Goal: Information Seeking & Learning: Learn about a topic

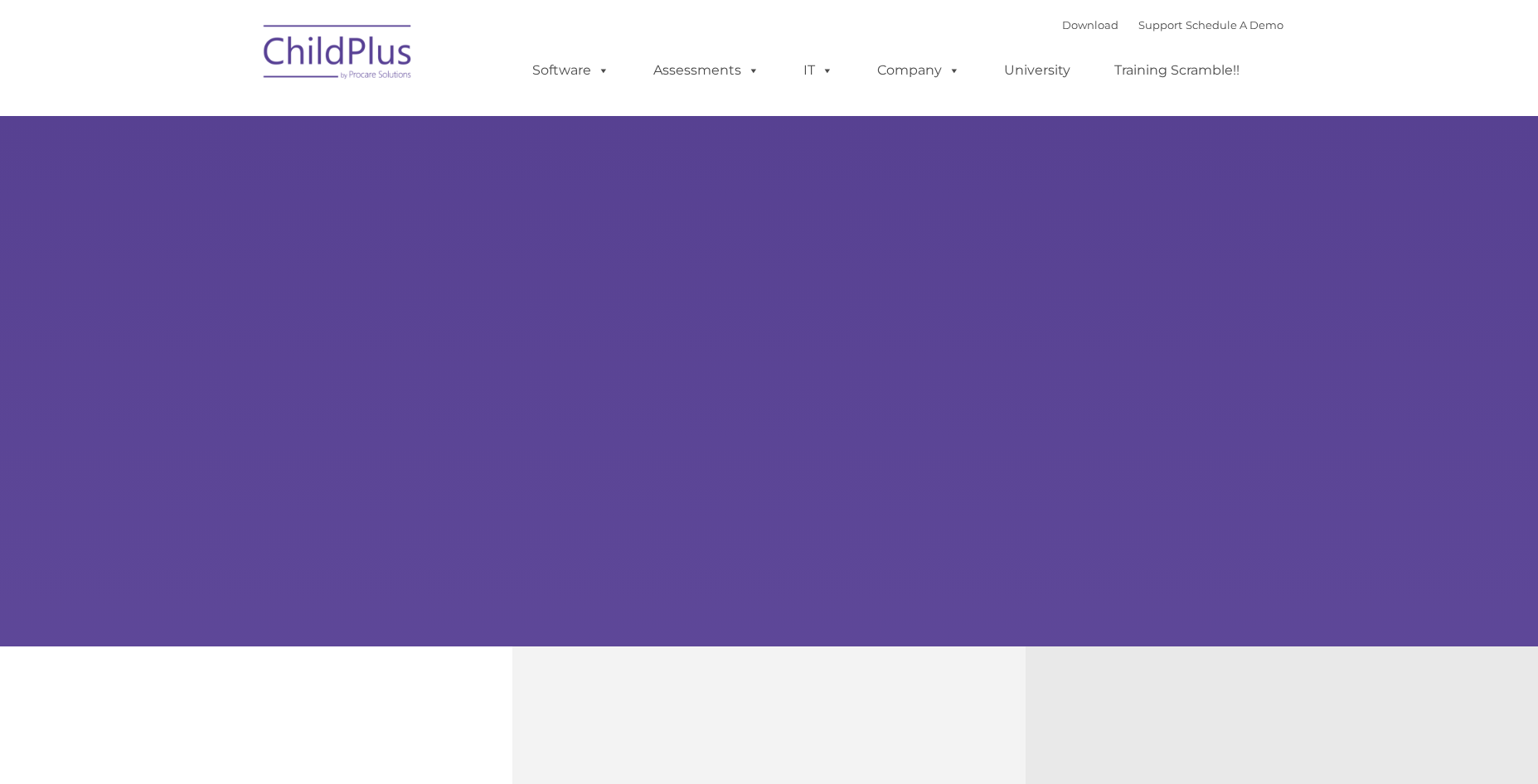
select select "MEDIUM"
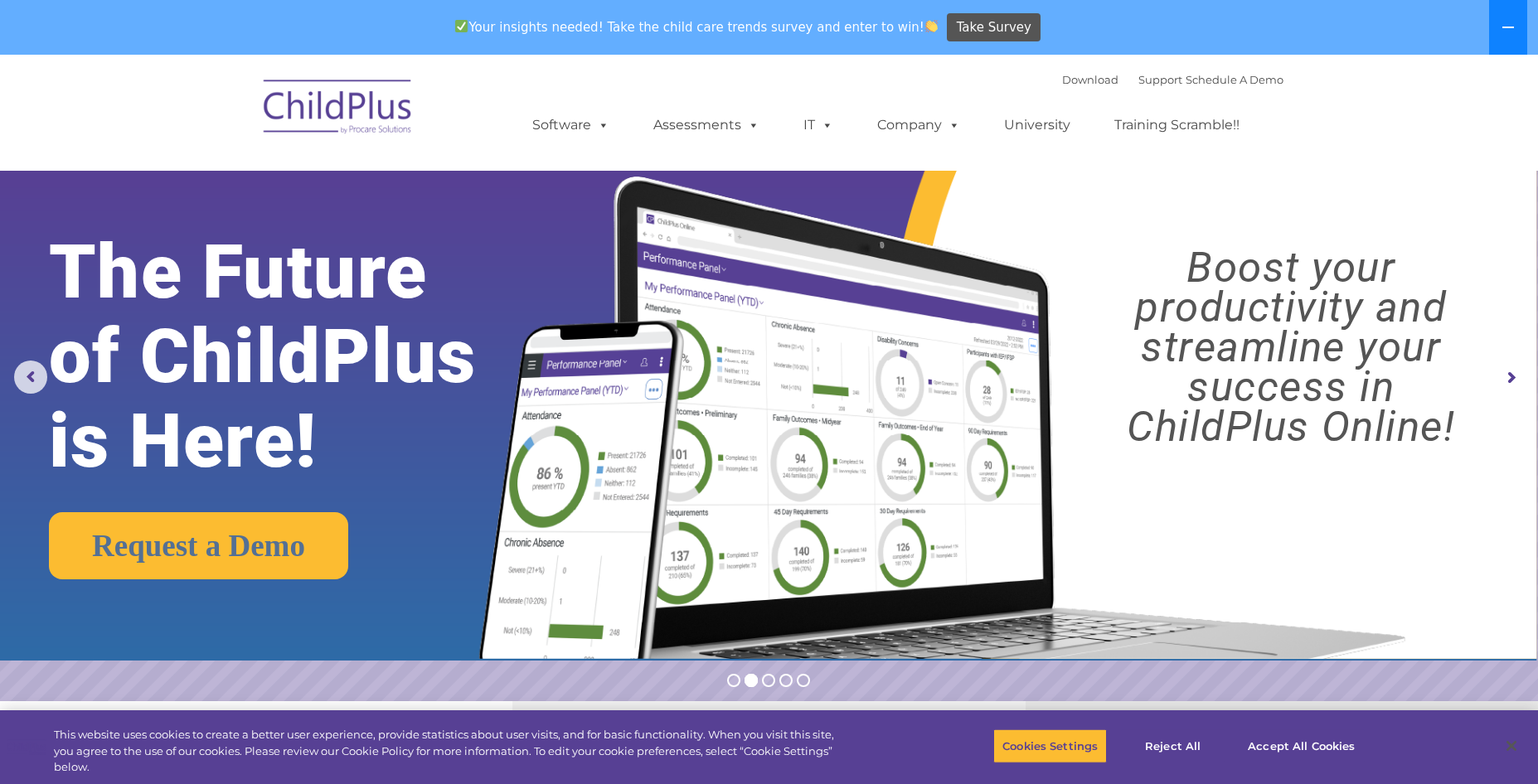
click at [1496, 26] on button at bounding box center [1508, 27] width 38 height 54
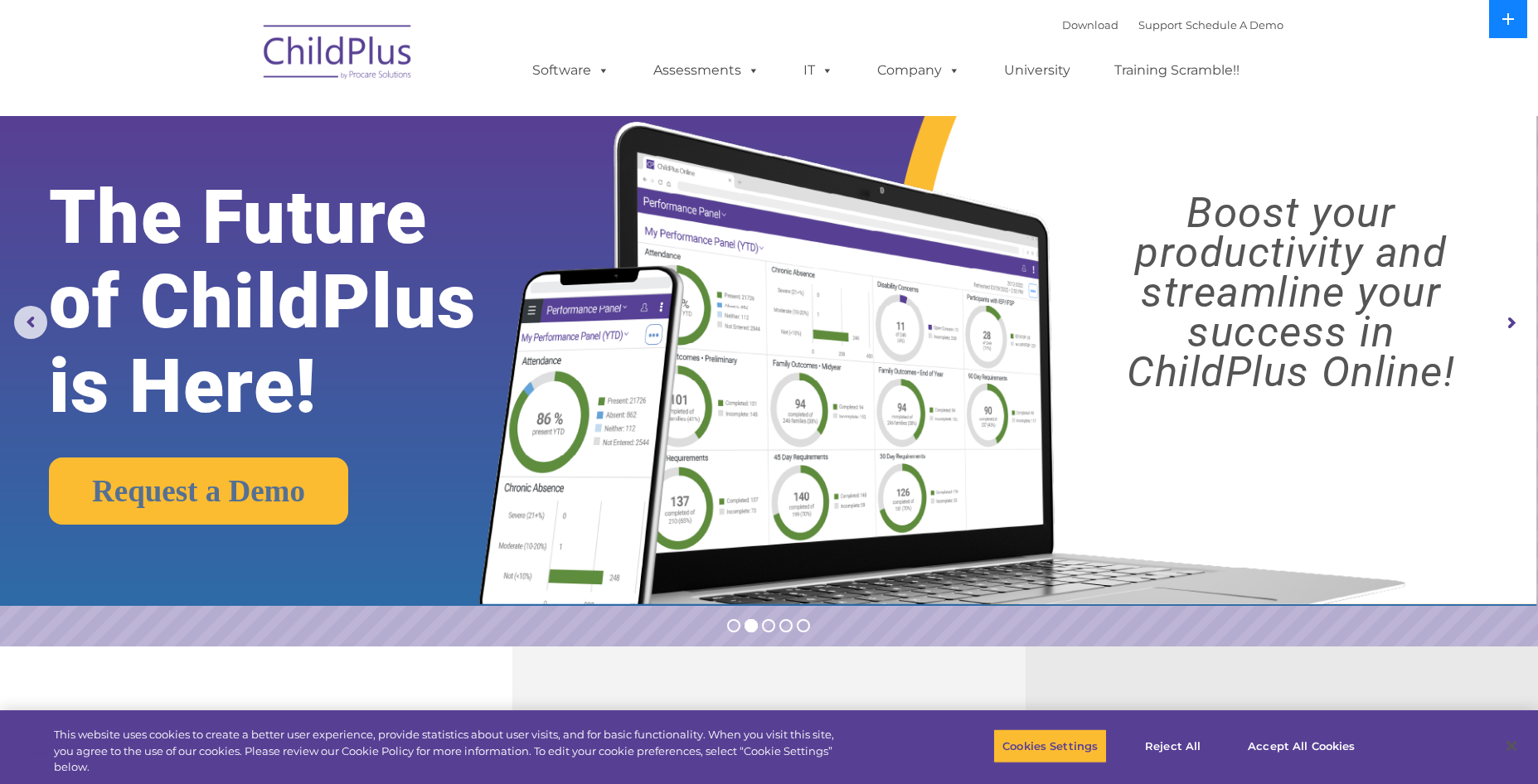
click at [1496, 26] on button at bounding box center [1508, 19] width 38 height 38
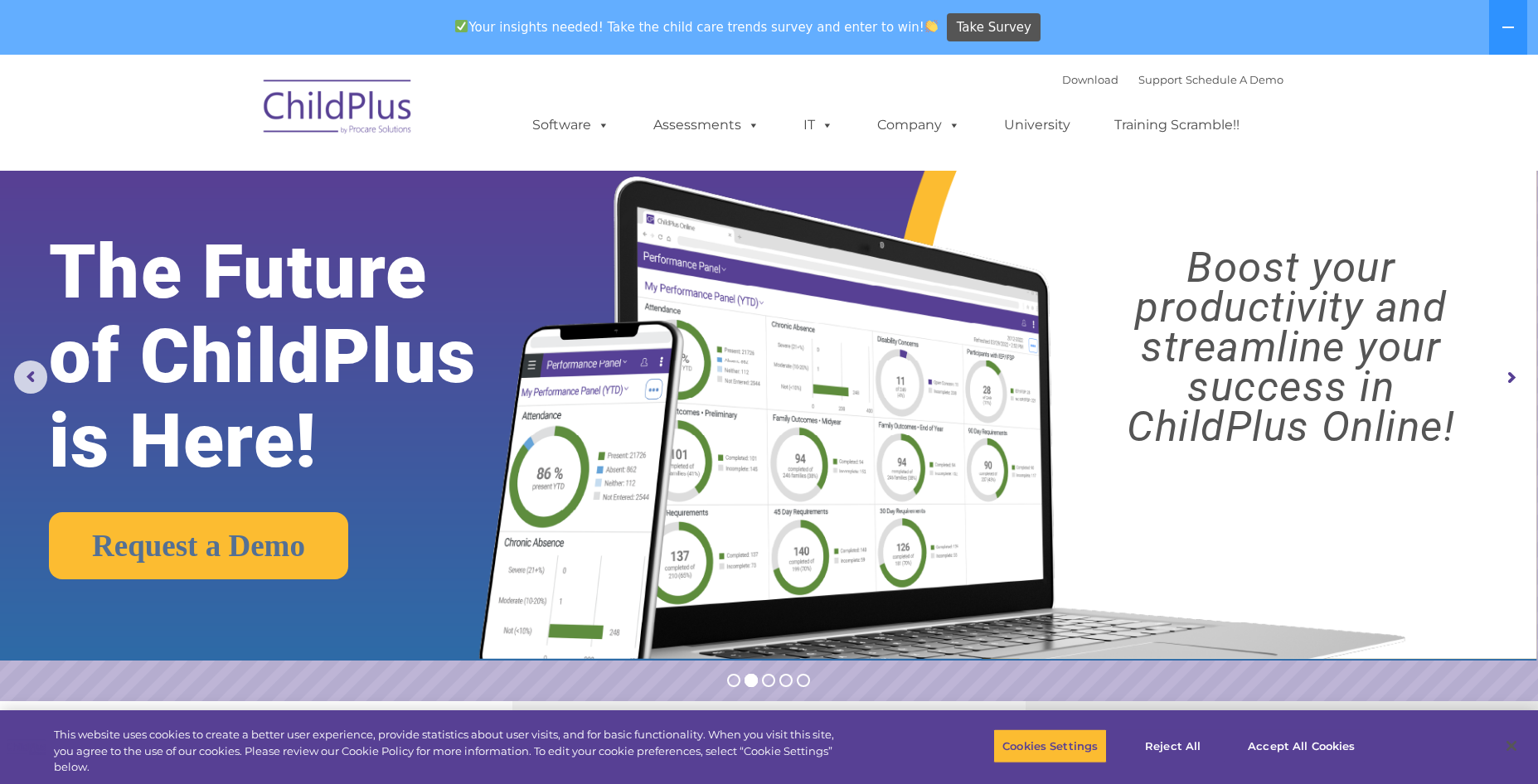
click at [329, 110] on img at bounding box center [338, 110] width 166 height 83
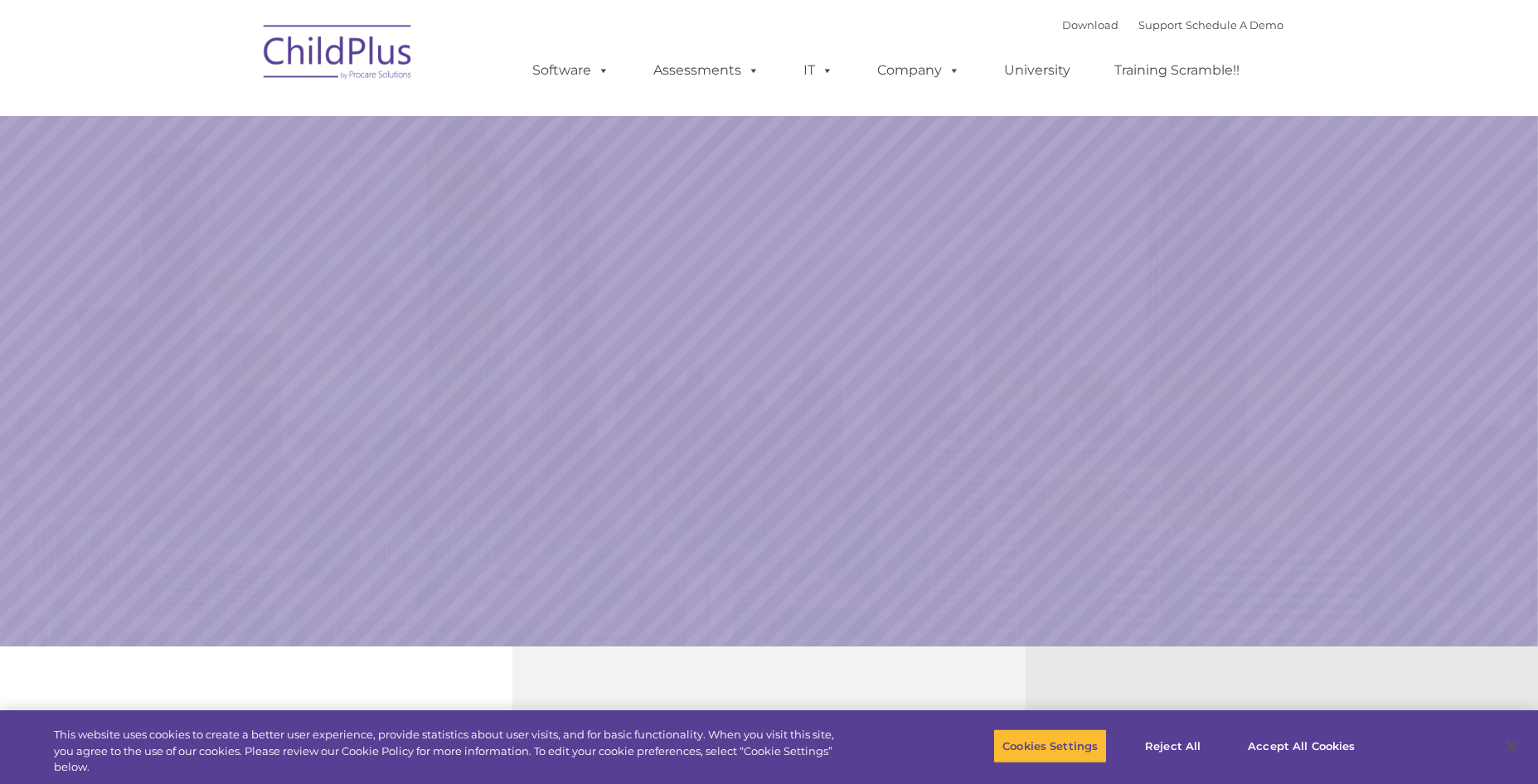
select select "MEDIUM"
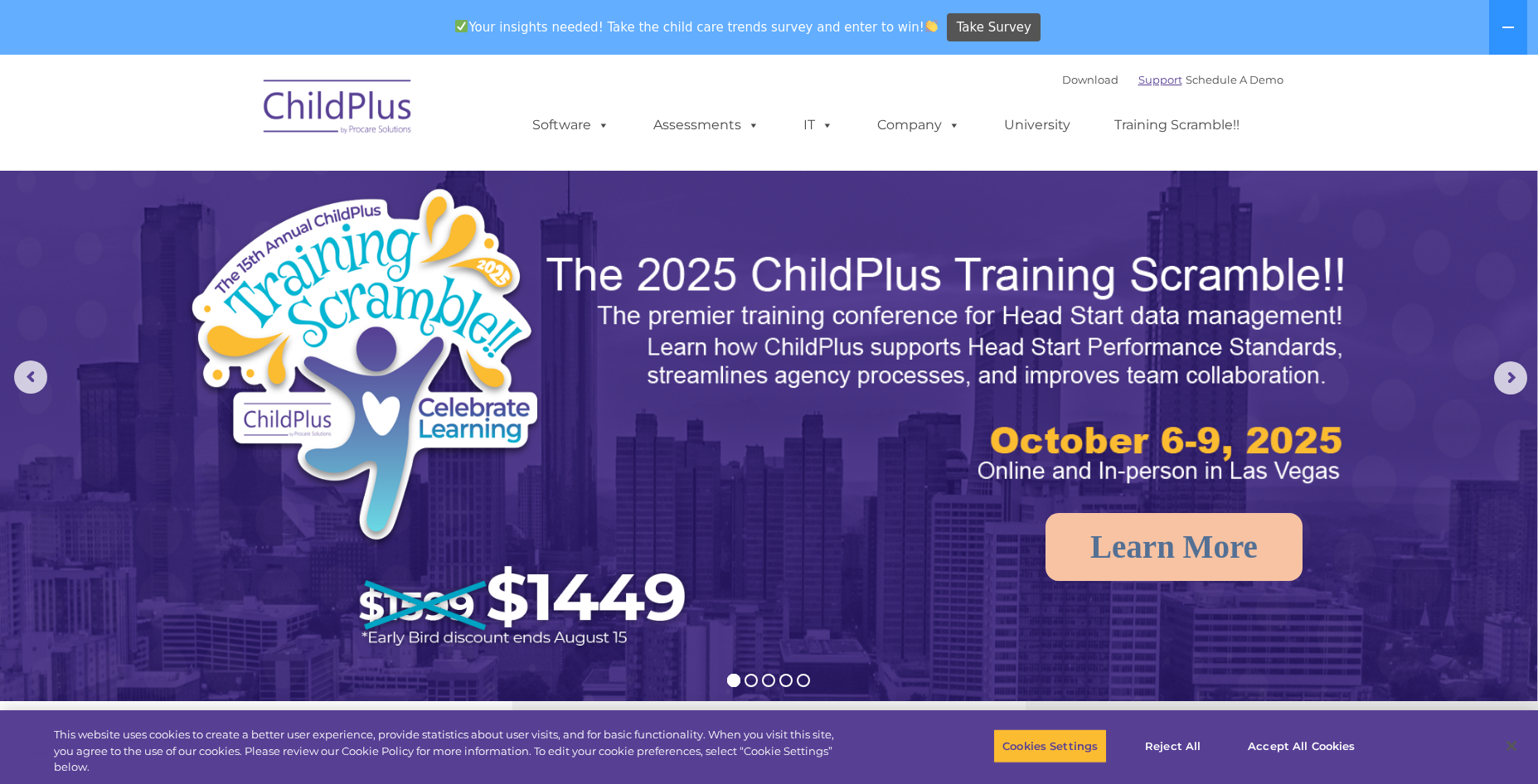
click at [1139, 84] on link "Support" at bounding box center [1160, 79] width 44 height 13
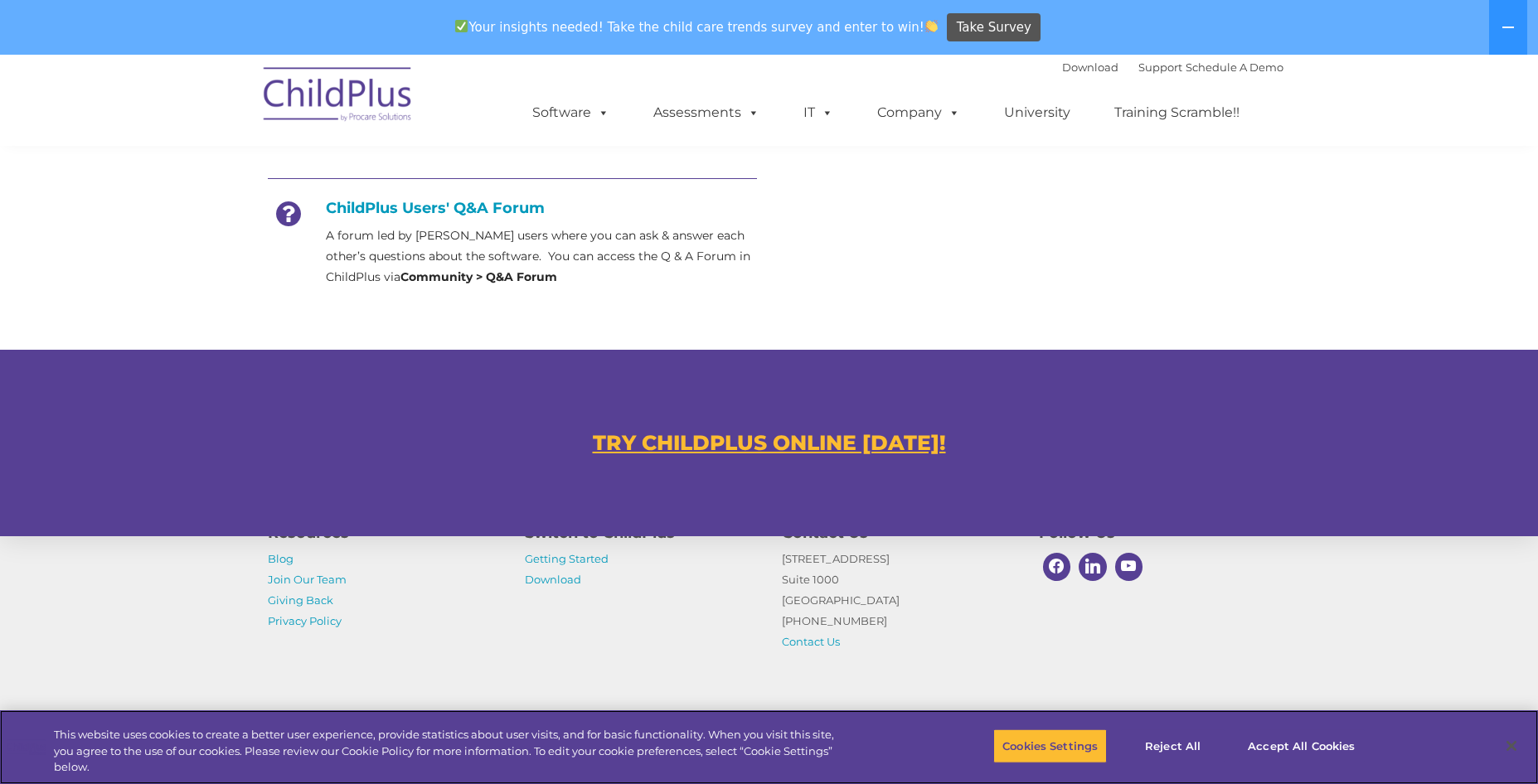
scroll to position [902, 0]
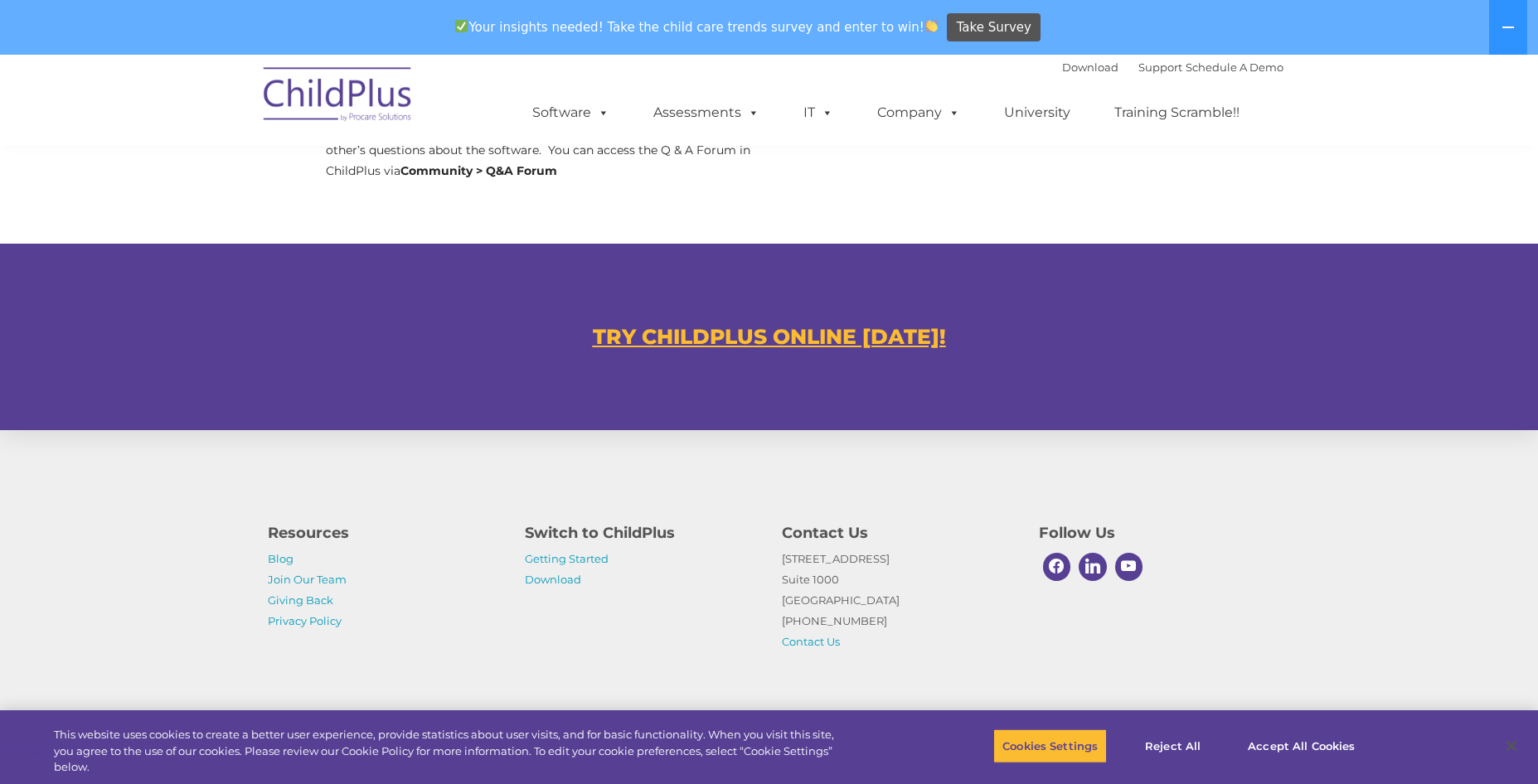
click at [793, 335] on u "TRY CHILDPLUS ONLINE [DATE]!" at bounding box center [769, 336] width 354 height 25
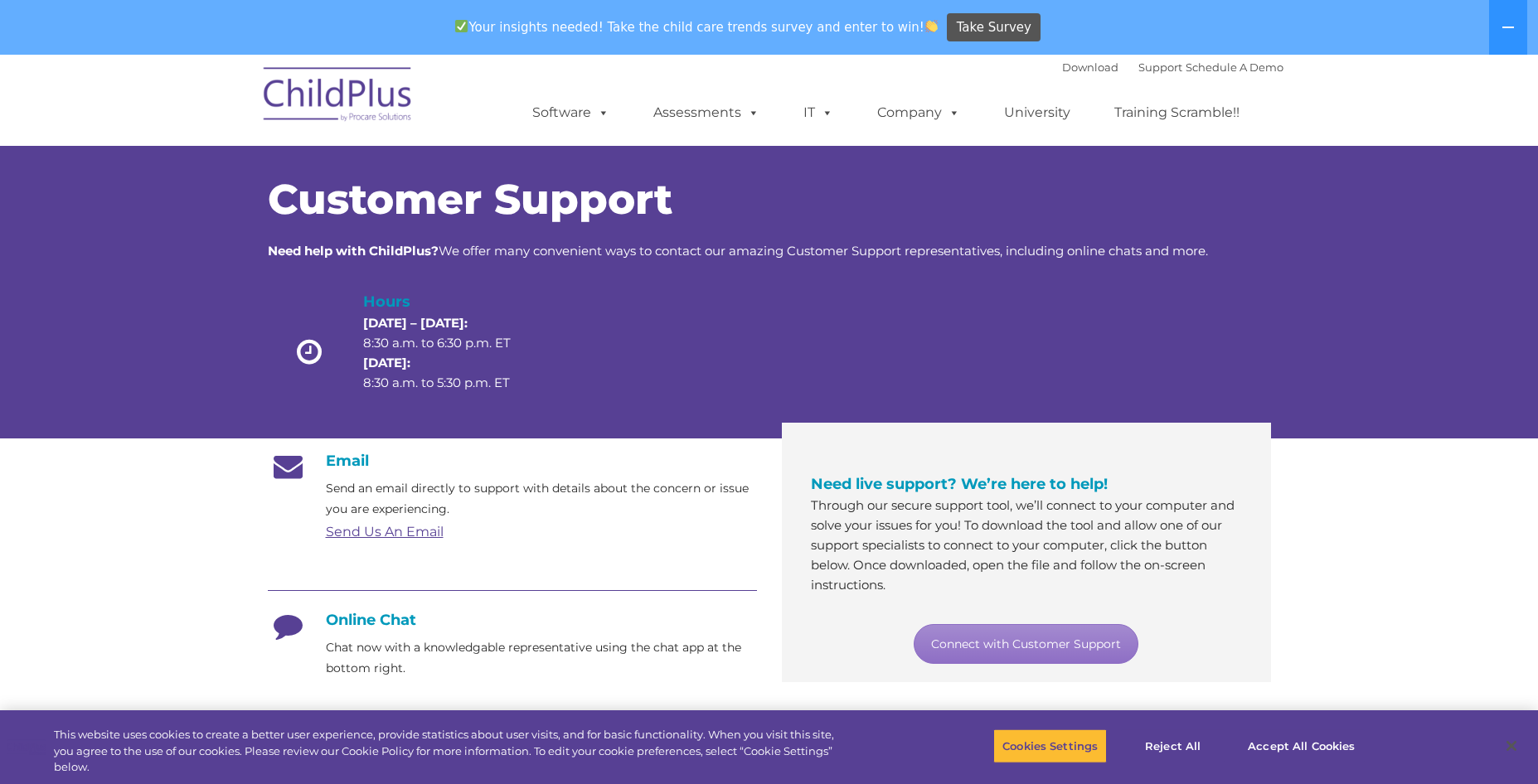
click at [384, 621] on h4 "Online Chat" at bounding box center [513, 620] width 489 height 18
click at [981, 645] on link "Connect with Customer Support" at bounding box center [1026, 644] width 225 height 40
click at [1378, 217] on div "Customer Support Need help with ChildPlus? We offer many convenient ways to con…" at bounding box center [769, 275] width 1538 height 326
click at [1144, 71] on link "Support" at bounding box center [1160, 67] width 44 height 13
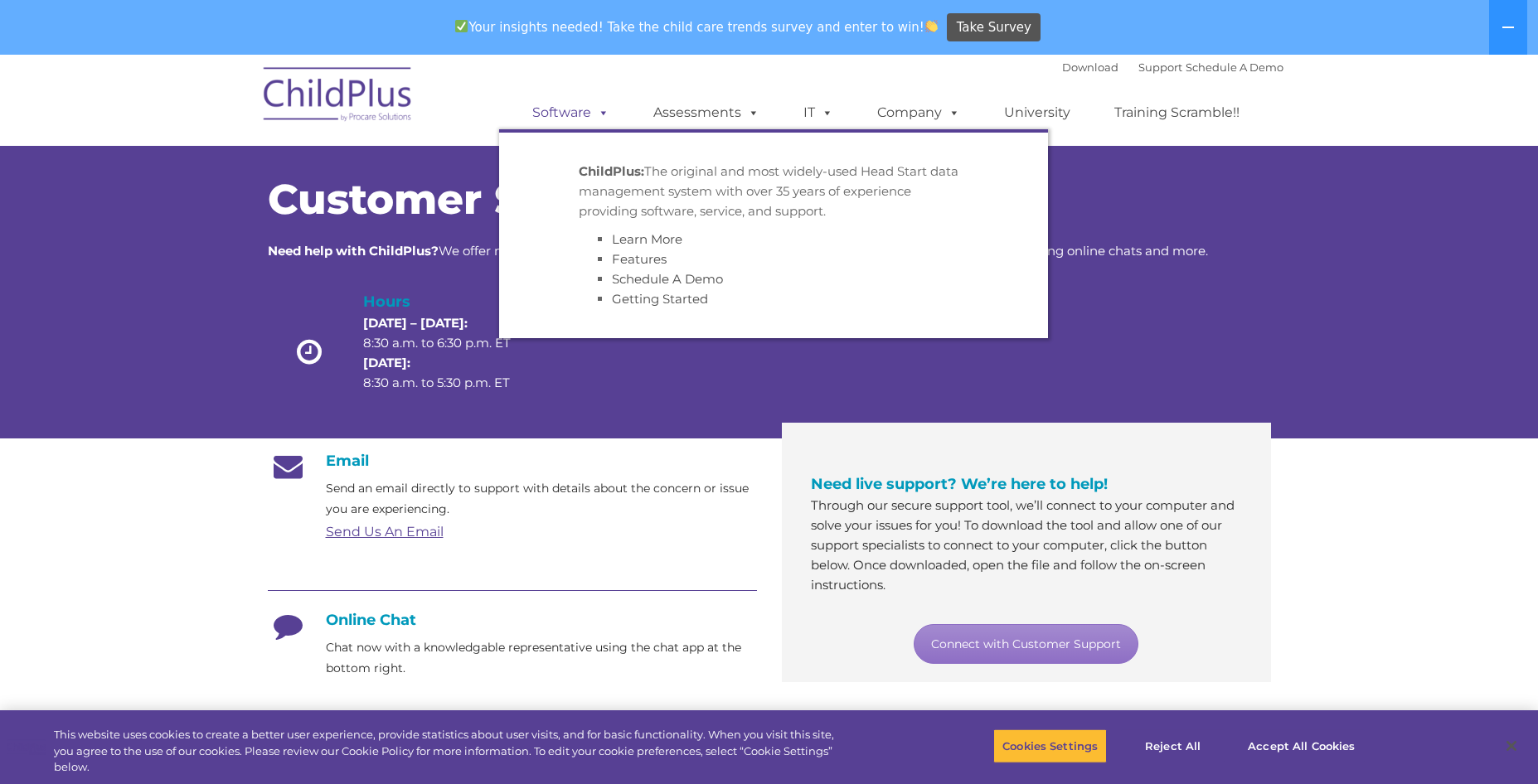
click at [607, 120] on span at bounding box center [600, 112] width 18 height 16
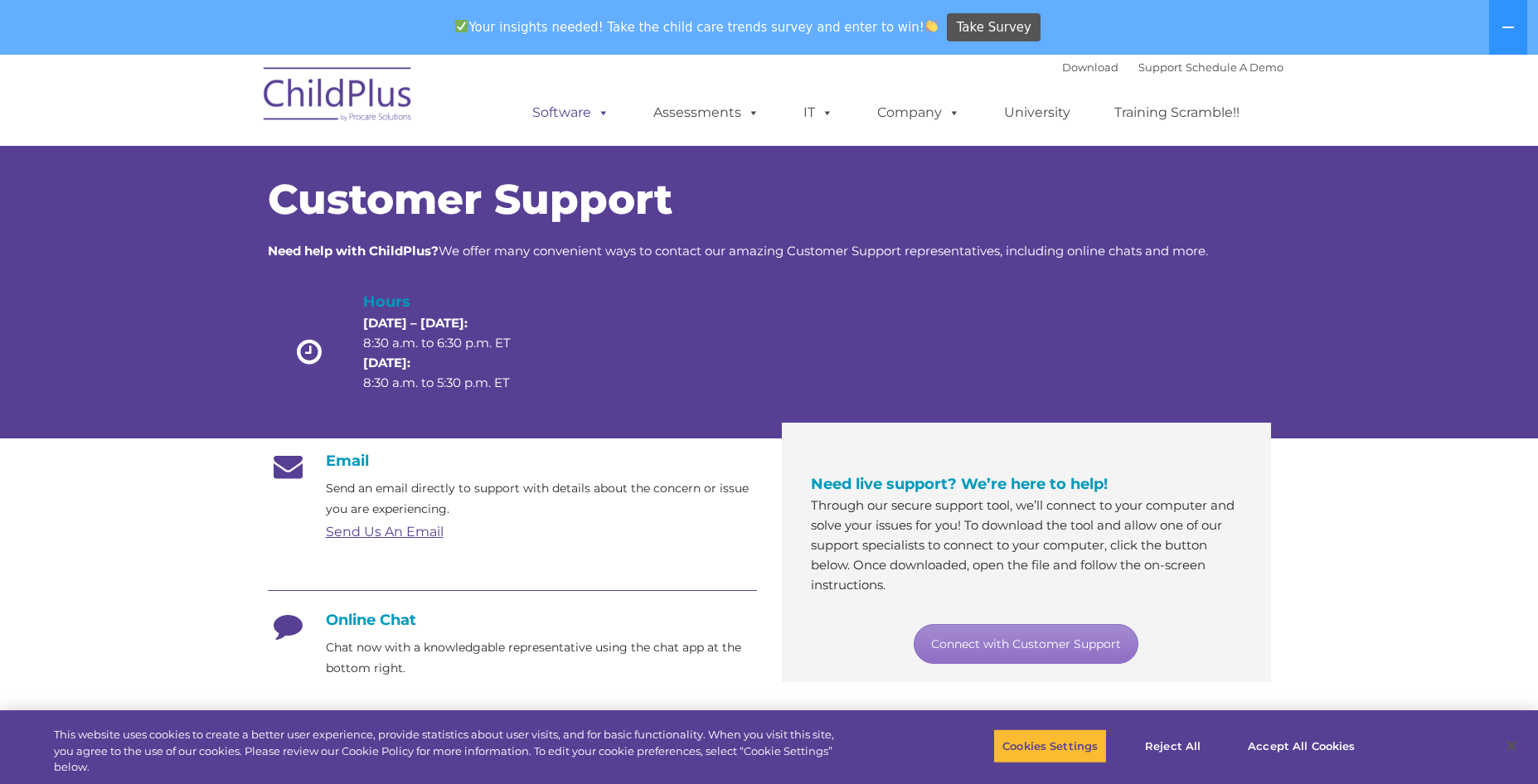
click at [607, 113] on span at bounding box center [600, 112] width 18 height 16
